Goal: Obtain resource: Obtain resource

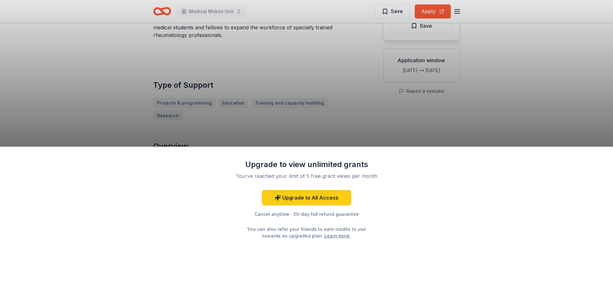
scroll to position [96, 0]
click at [390, 9] on div "Upgrade to view unlimited grants You've reached your limit of 5 free grant view…" at bounding box center [306, 146] width 613 height 293
drag, startPoint x: 400, startPoint y: 16, endPoint x: 397, endPoint y: 15, distance: 3.7
click at [400, 16] on div "Upgrade to view unlimited grants You've reached your limit of 5 free grant view…" at bounding box center [306, 146] width 613 height 293
click at [394, 11] on div "Upgrade to view unlimited grants You've reached your limit of 5 free grant view…" at bounding box center [306, 146] width 613 height 293
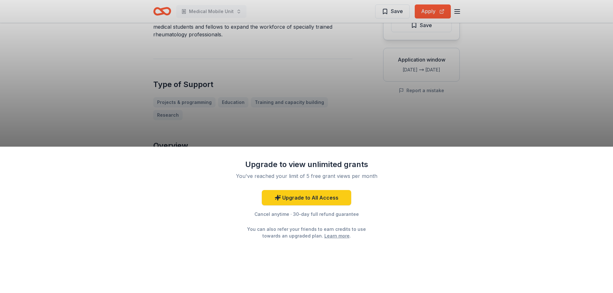
click at [443, 13] on div "Upgrade to view unlimited grants You've reached your limit of 5 free grant view…" at bounding box center [306, 146] width 613 height 293
click at [423, 7] on div "Upgrade to view unlimited grants You've reached your limit of 5 free grant view…" at bounding box center [306, 146] width 613 height 293
drag, startPoint x: 328, startPoint y: 118, endPoint x: 331, endPoint y: 113, distance: 5.5
click at [328, 117] on div "Upgrade to view unlimited grants You've reached your limit of 5 free grant view…" at bounding box center [306, 146] width 613 height 293
click at [389, 9] on div "Upgrade to view unlimited grants You've reached your limit of 5 free grant view…" at bounding box center [306, 146] width 613 height 293
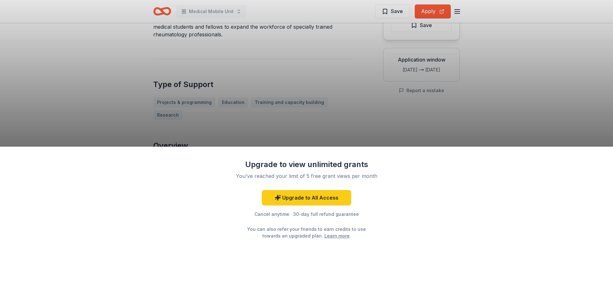
click at [389, 9] on div "Upgrade to view unlimited grants You've reached your limit of 5 free grant view…" at bounding box center [306, 146] width 613 height 293
click at [196, 9] on div "Upgrade to view unlimited grants You've reached your limit of 5 free grant view…" at bounding box center [306, 146] width 613 height 293
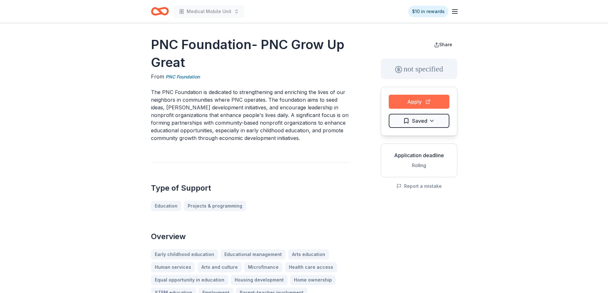
click at [410, 102] on button "Apply" at bounding box center [419, 102] width 61 height 14
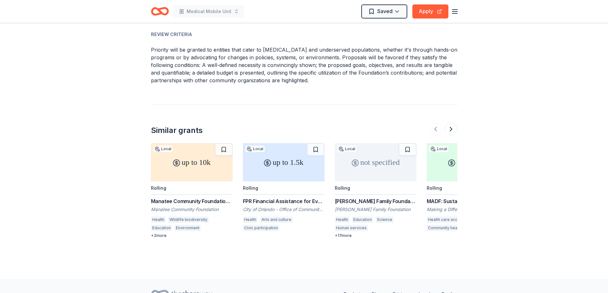
scroll to position [620, 0]
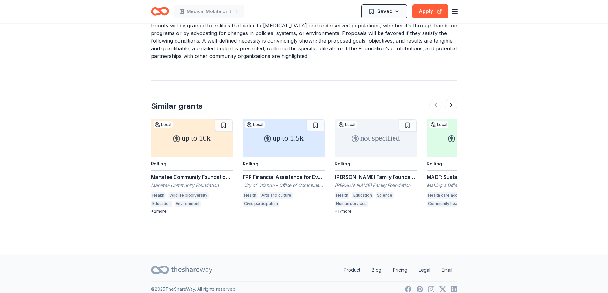
click at [306, 173] on div "FPR Financial Assistance for Events" at bounding box center [284, 177] width 82 height 8
